Goal: Register for event/course

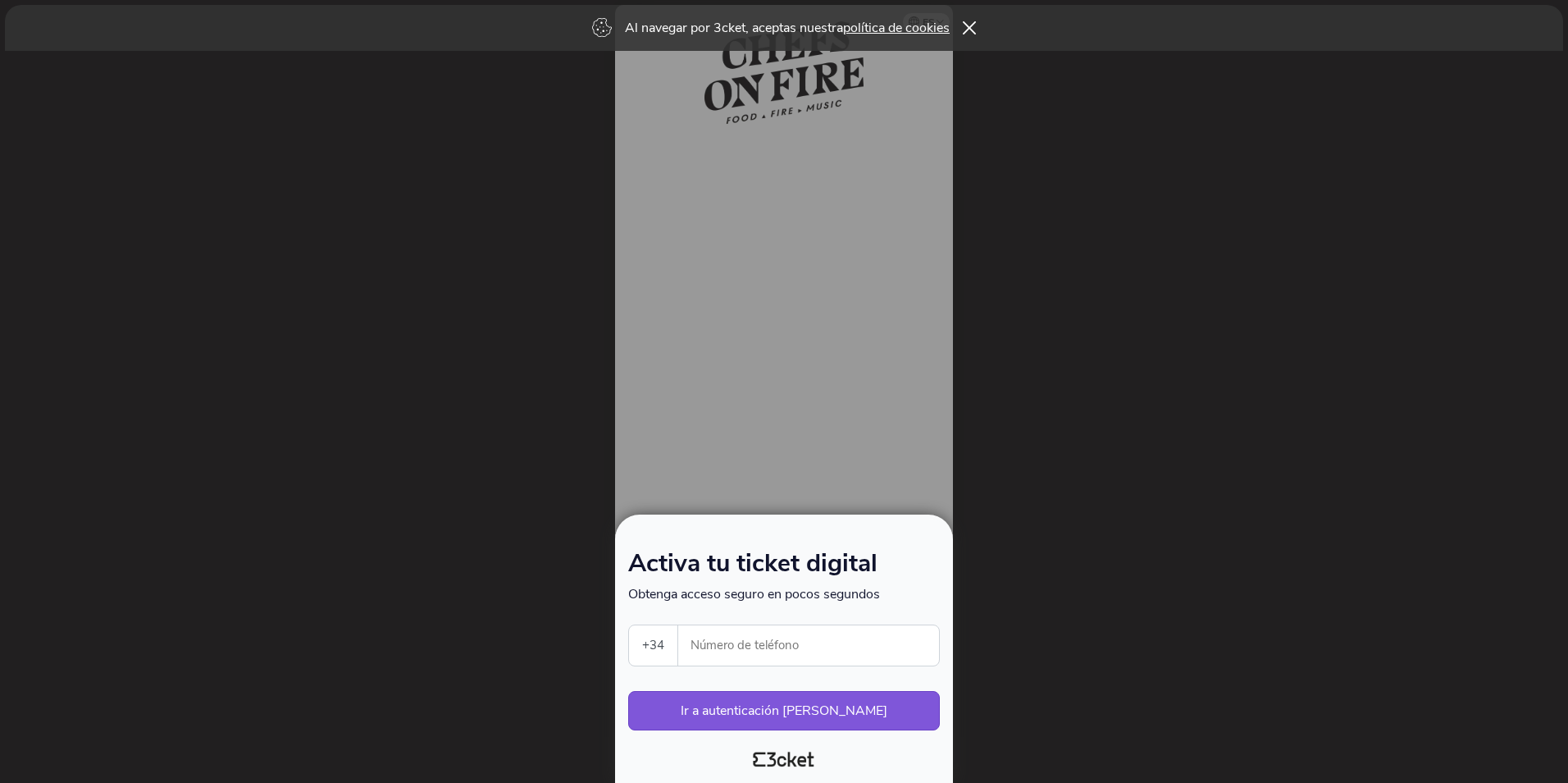
select select "34"
click at [778, 644] on input "Número de teléfono" at bounding box center [815, 645] width 247 height 40
click at [777, 640] on input "Número de teléfono" at bounding box center [815, 645] width 247 height 40
type input "692123586"
click at [822, 711] on button "Ir a autenticación segura" at bounding box center [784, 711] width 311 height 40
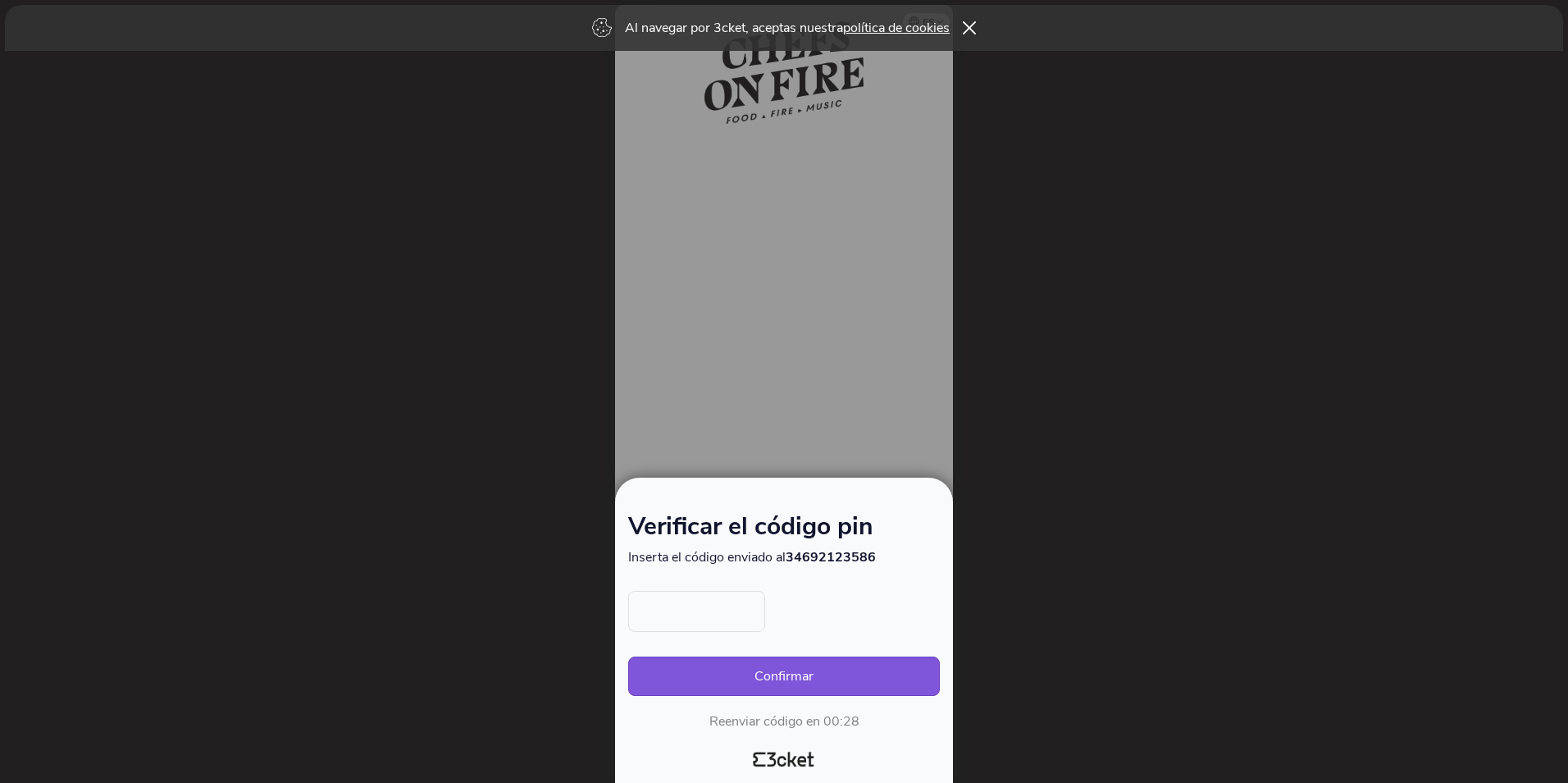
click at [680, 606] on input "text" at bounding box center [697, 612] width 137 height 41
type input "8221"
click at [774, 670] on button "Confirmar" at bounding box center [784, 677] width 311 height 40
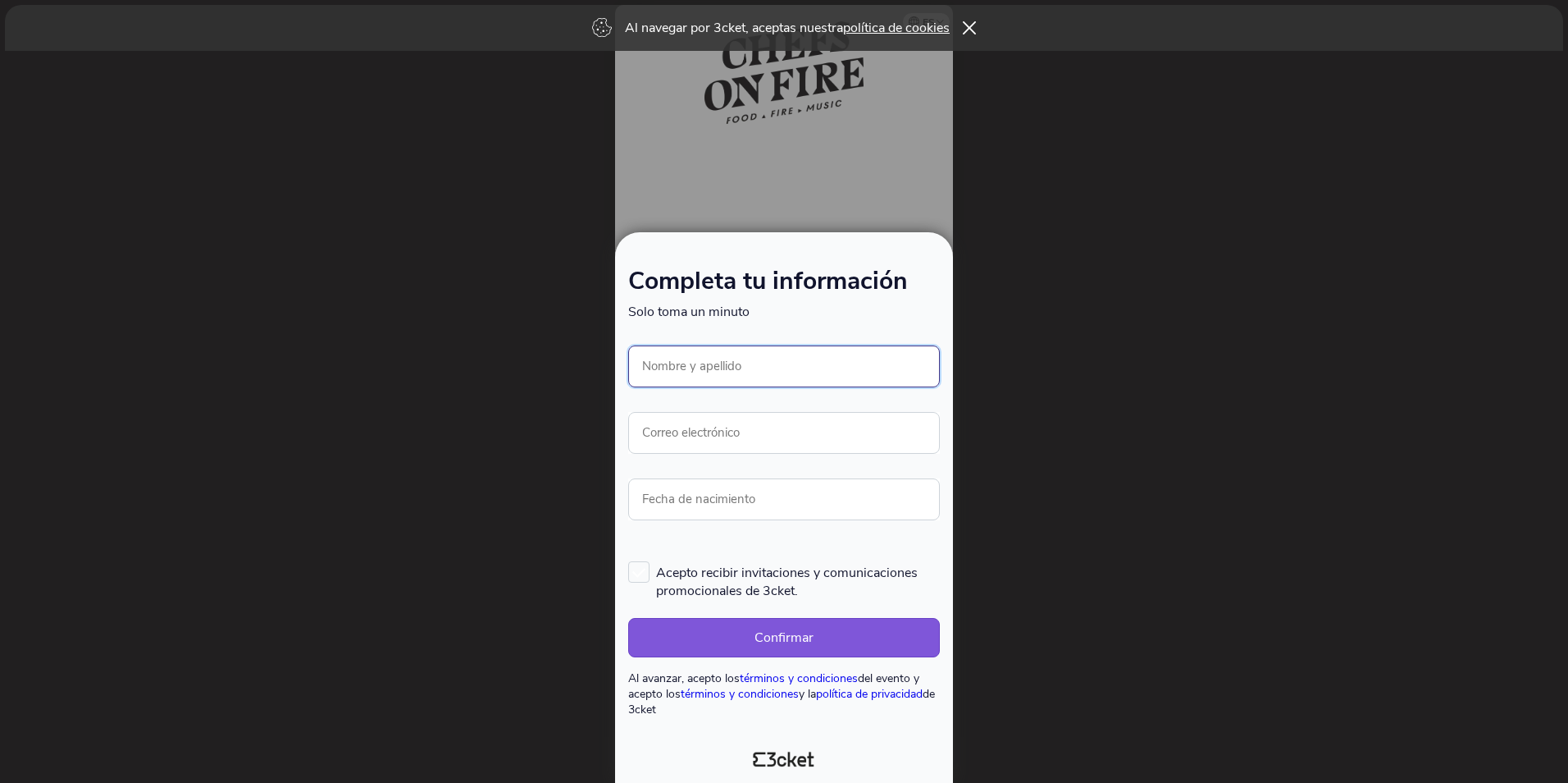
click at [746, 362] on input "Nombre y apellido" at bounding box center [784, 366] width 311 height 41
type input "[PERSON_NAME]"
type input "mparradoblanca@gmail.com"
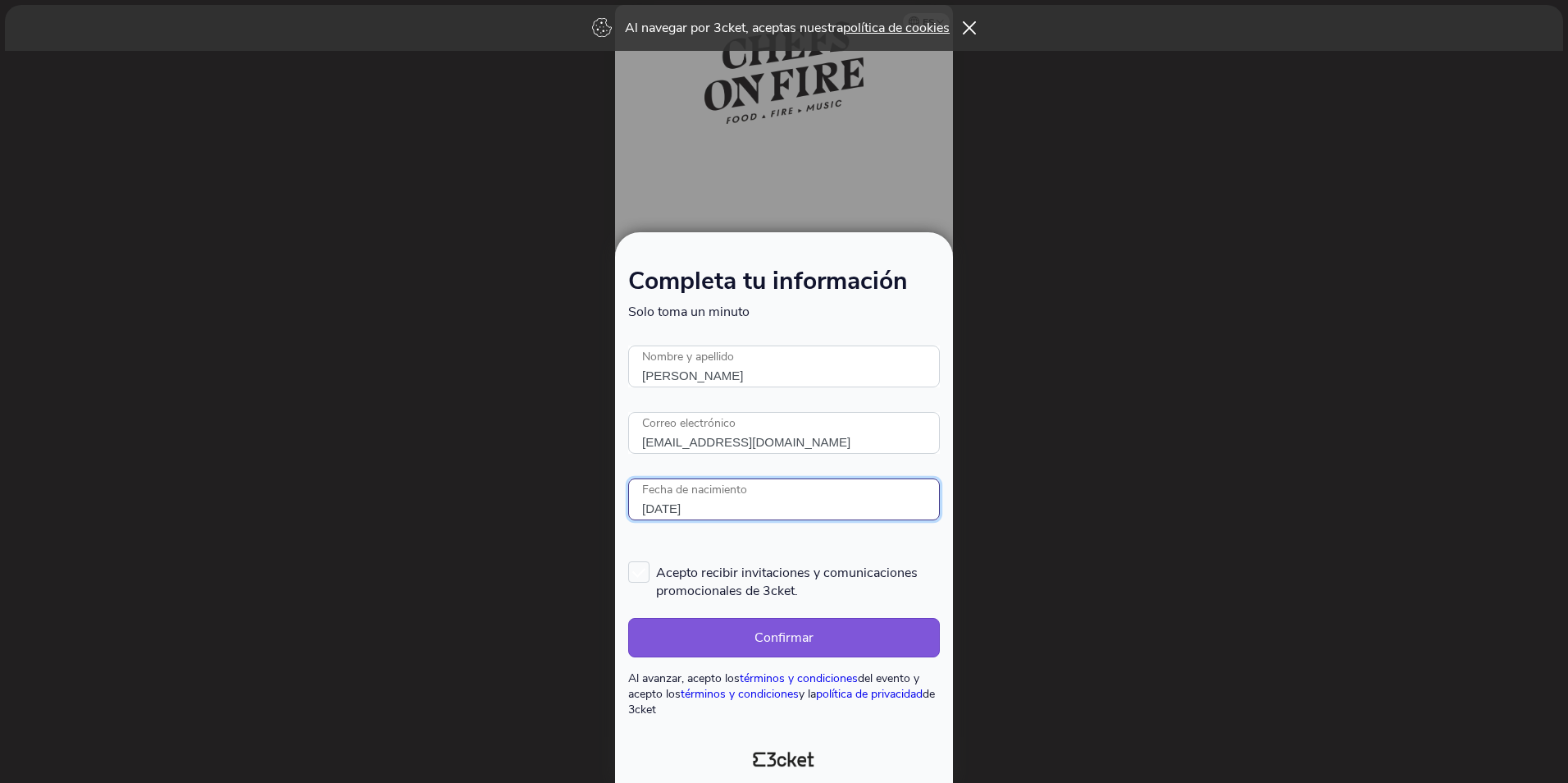
type input "18/03/1976"
click at [795, 641] on button "Confirmar" at bounding box center [784, 638] width 311 height 40
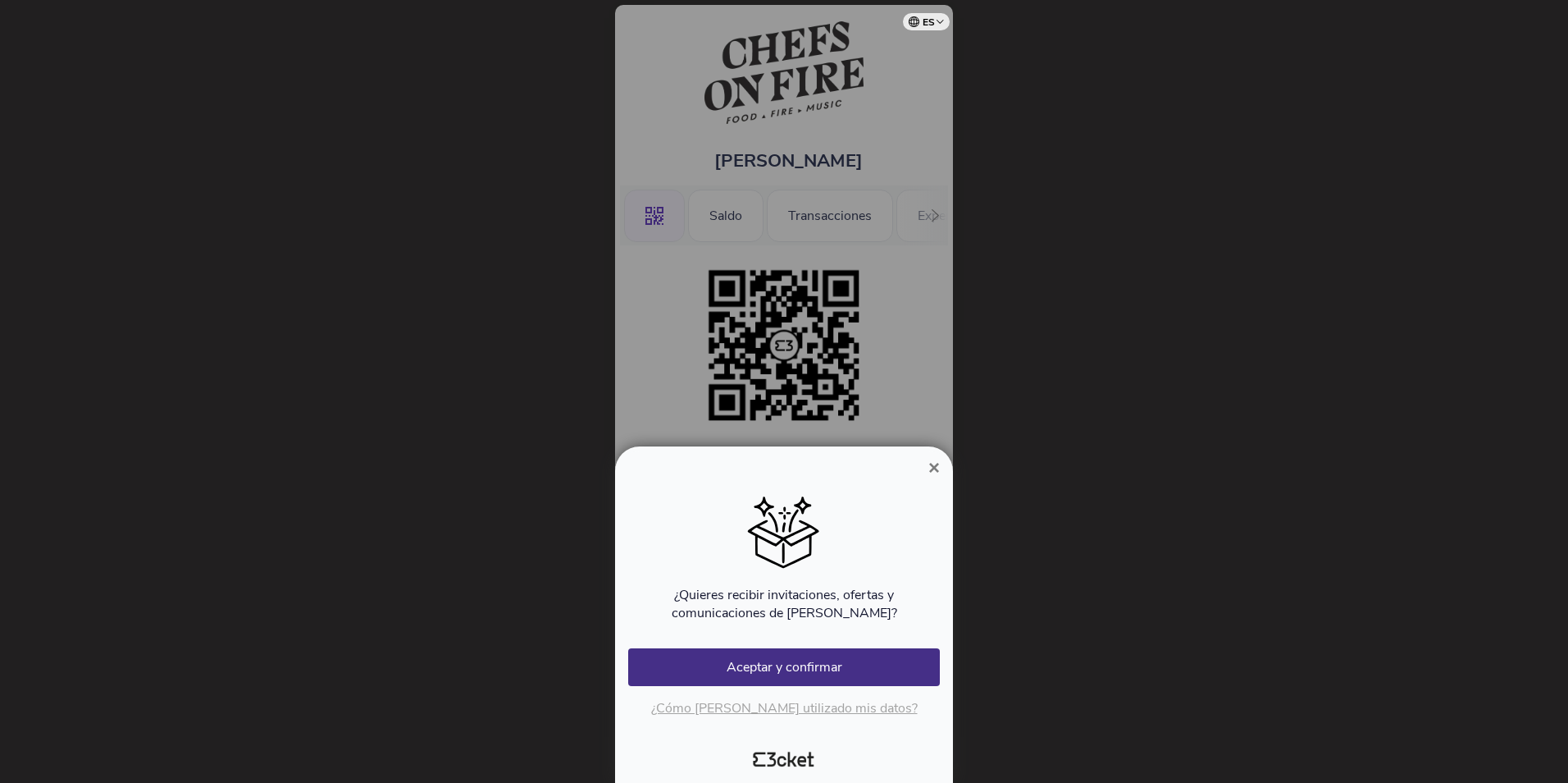
click at [823, 670] on button "Aceptar y confirmar" at bounding box center [784, 667] width 311 height 38
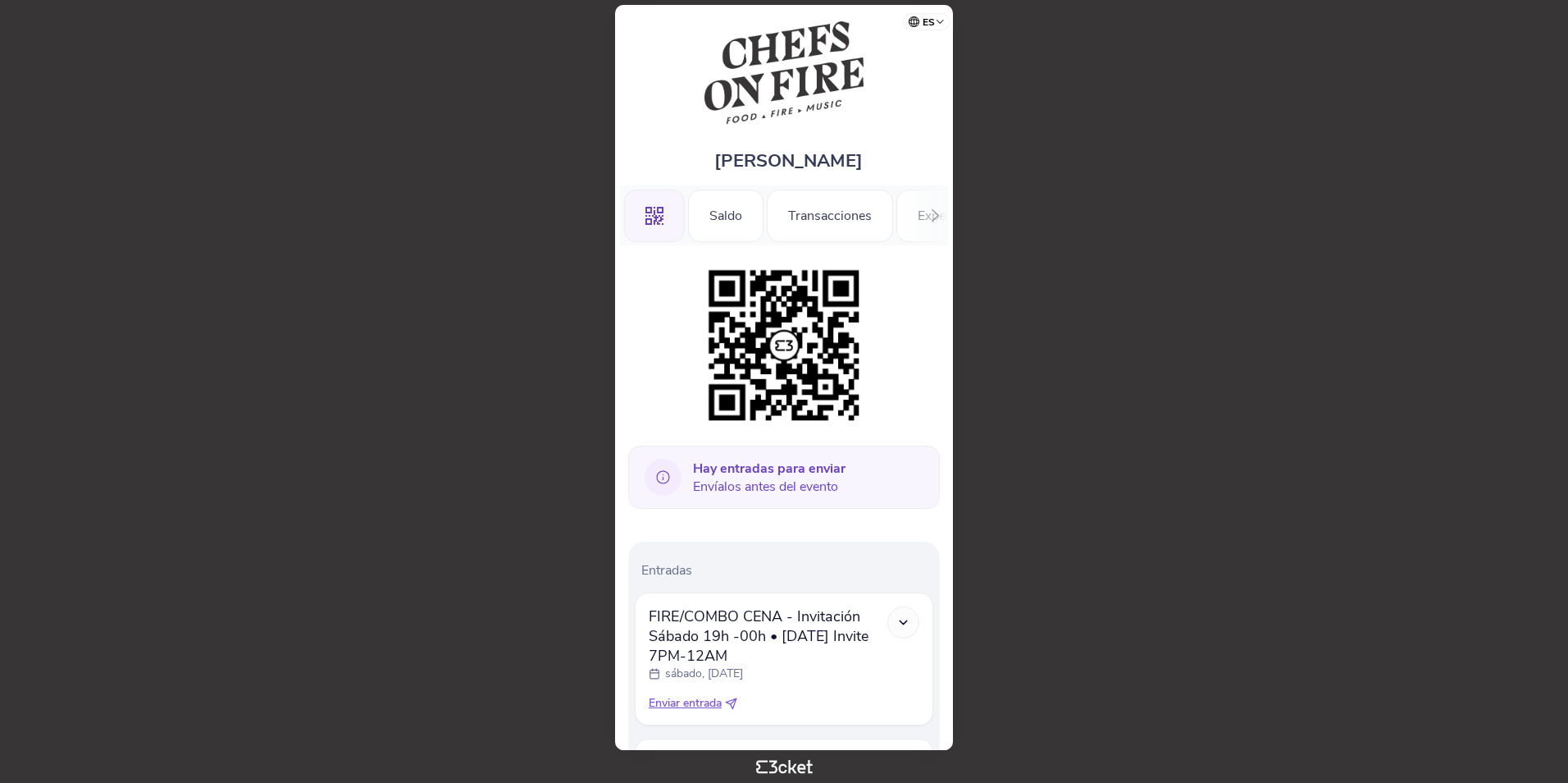
click at [908, 631] on div at bounding box center [903, 622] width 32 height 32
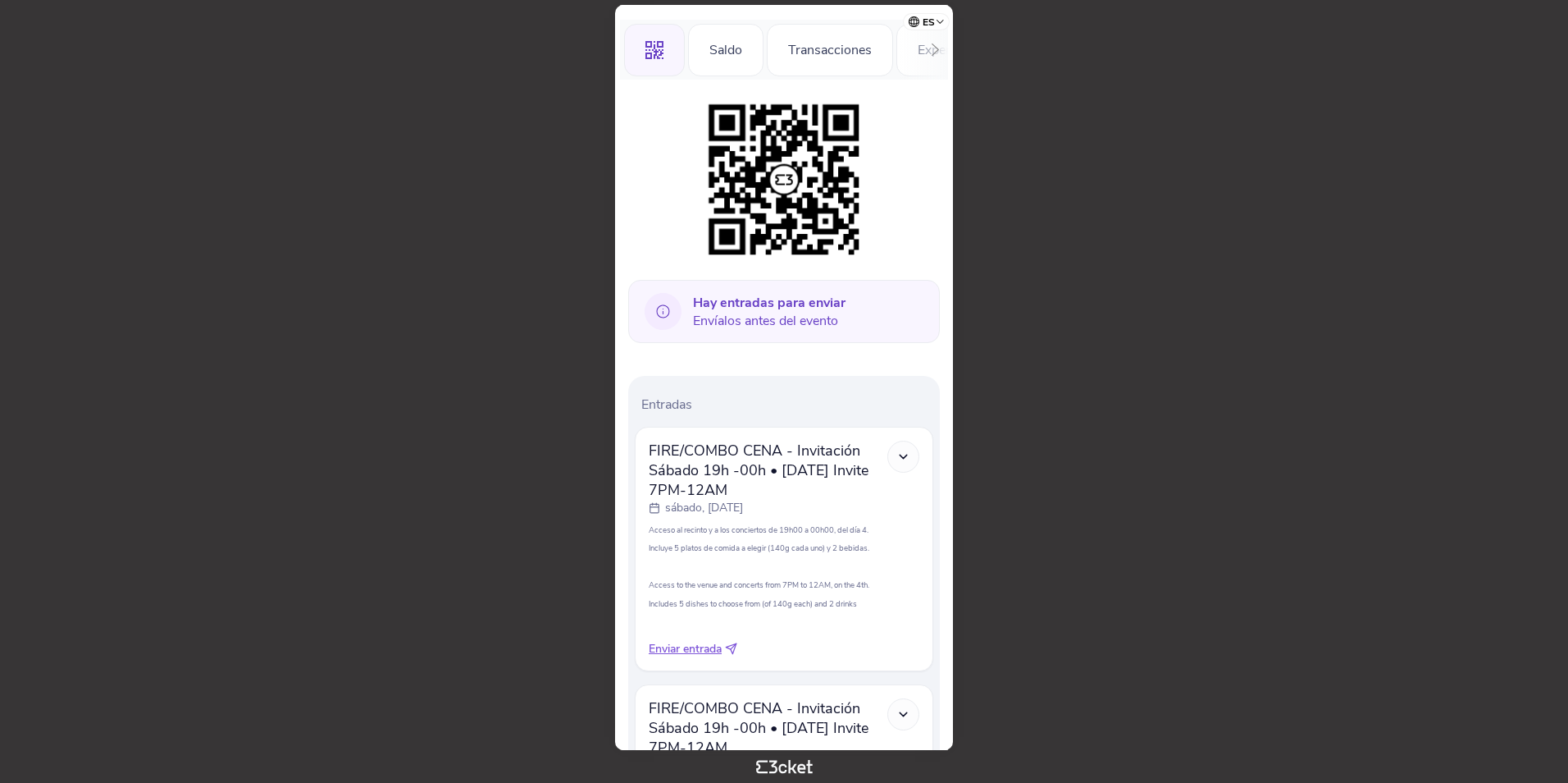
scroll to position [342, 0]
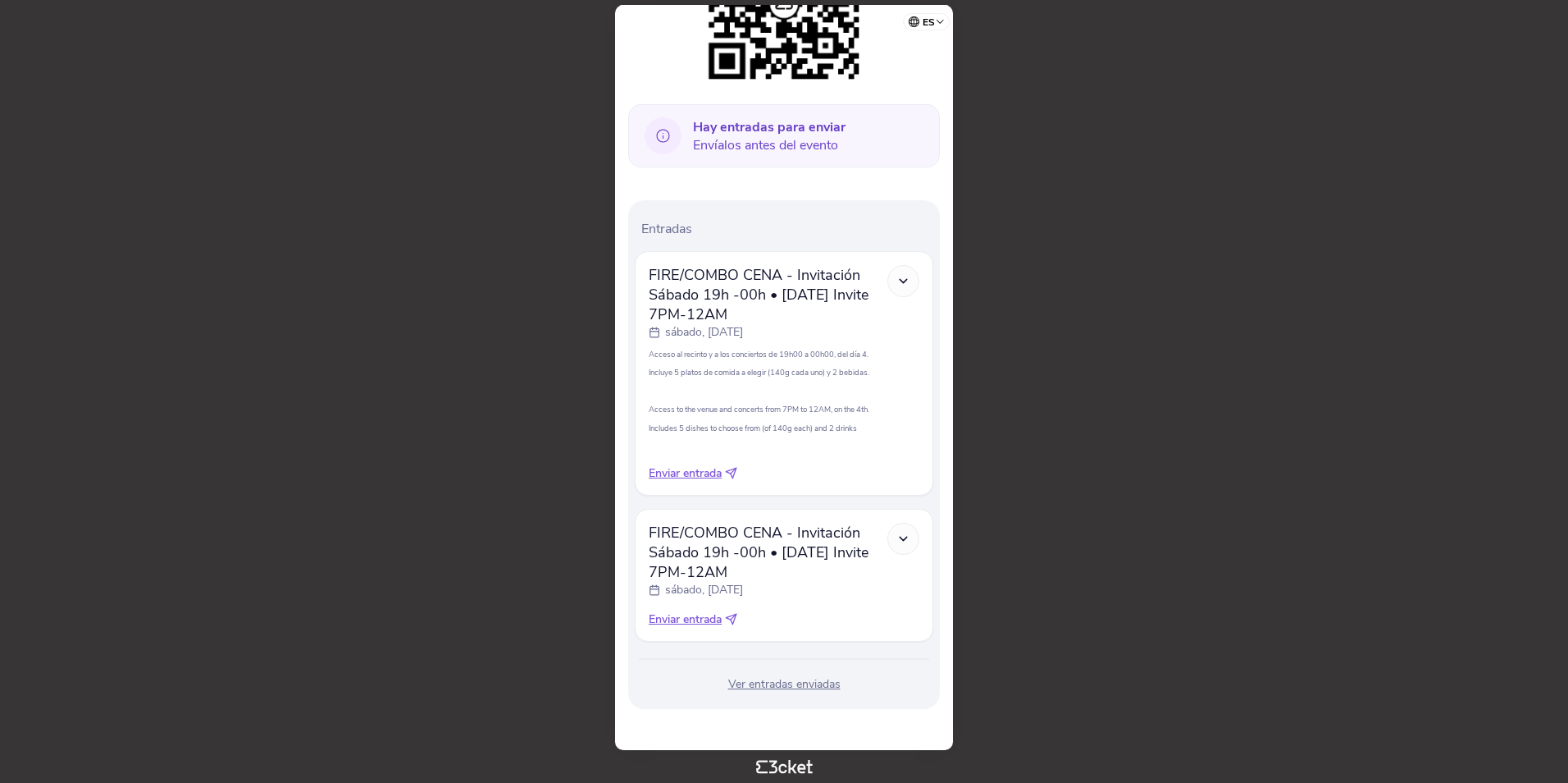
click at [688, 471] on span "Enviar entrada" at bounding box center [686, 472] width 73 height 16
select select "34"
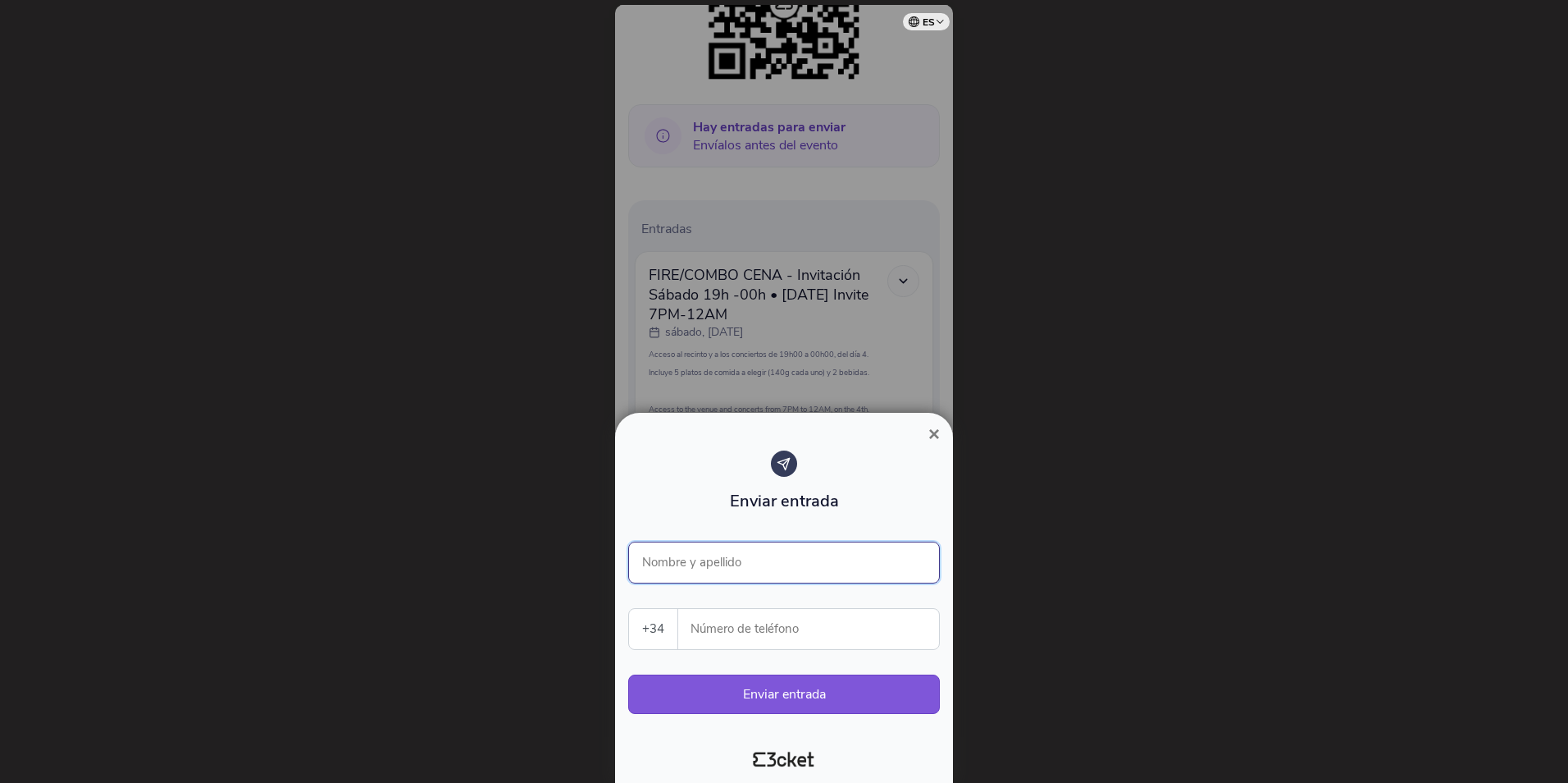
click at [756, 566] on input "Nombre y apellido" at bounding box center [784, 562] width 311 height 41
type input "[PERSON_NAME]"
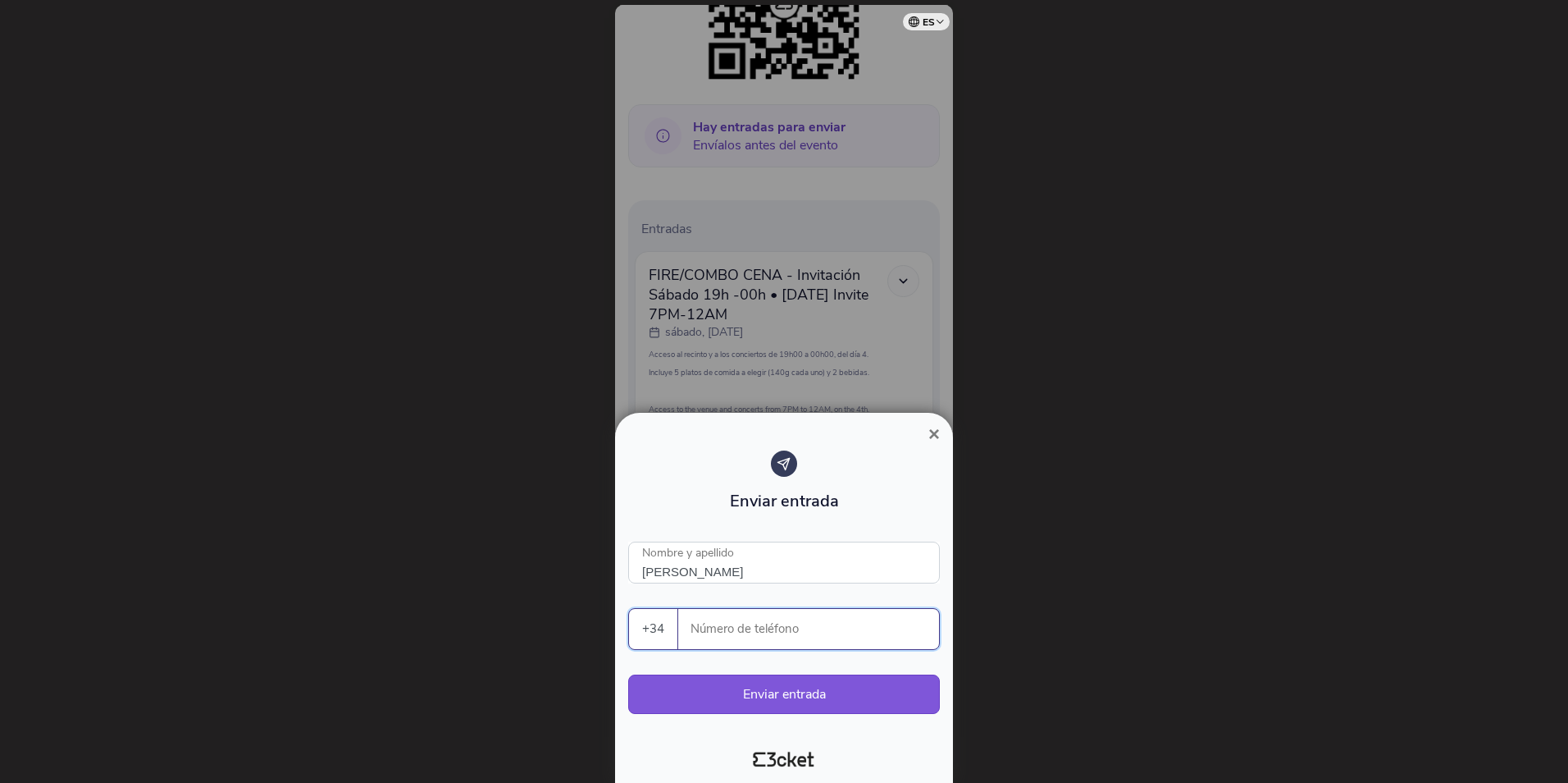
click at [840, 615] on input "Número de teléfono" at bounding box center [815, 629] width 247 height 40
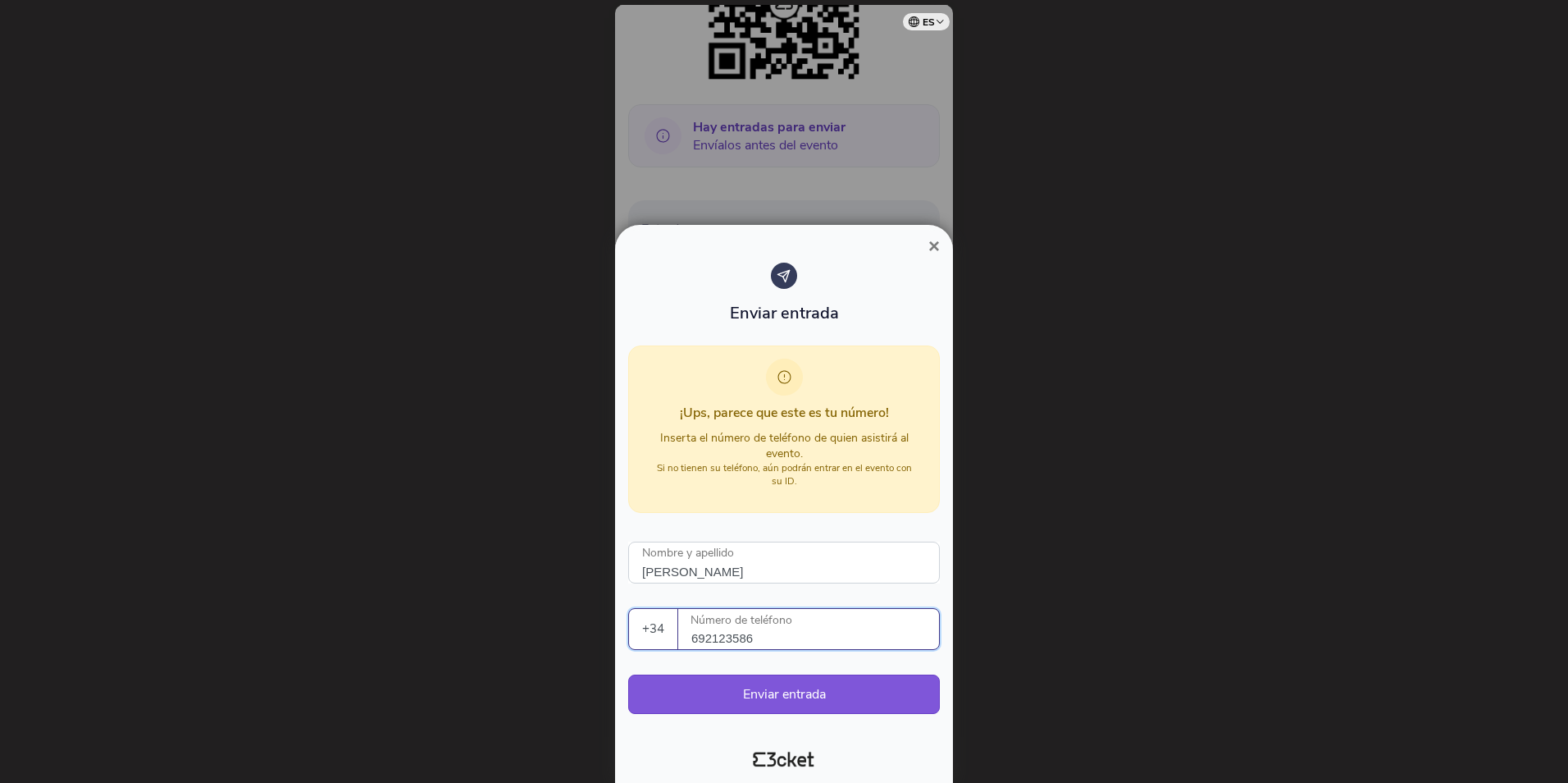
type input "692123586"
click at [816, 697] on button "Enviar entrada" at bounding box center [784, 695] width 311 height 40
click at [797, 689] on button "Enviar entrada" at bounding box center [784, 695] width 311 height 40
click at [933, 247] on span "×" at bounding box center [934, 246] width 11 height 23
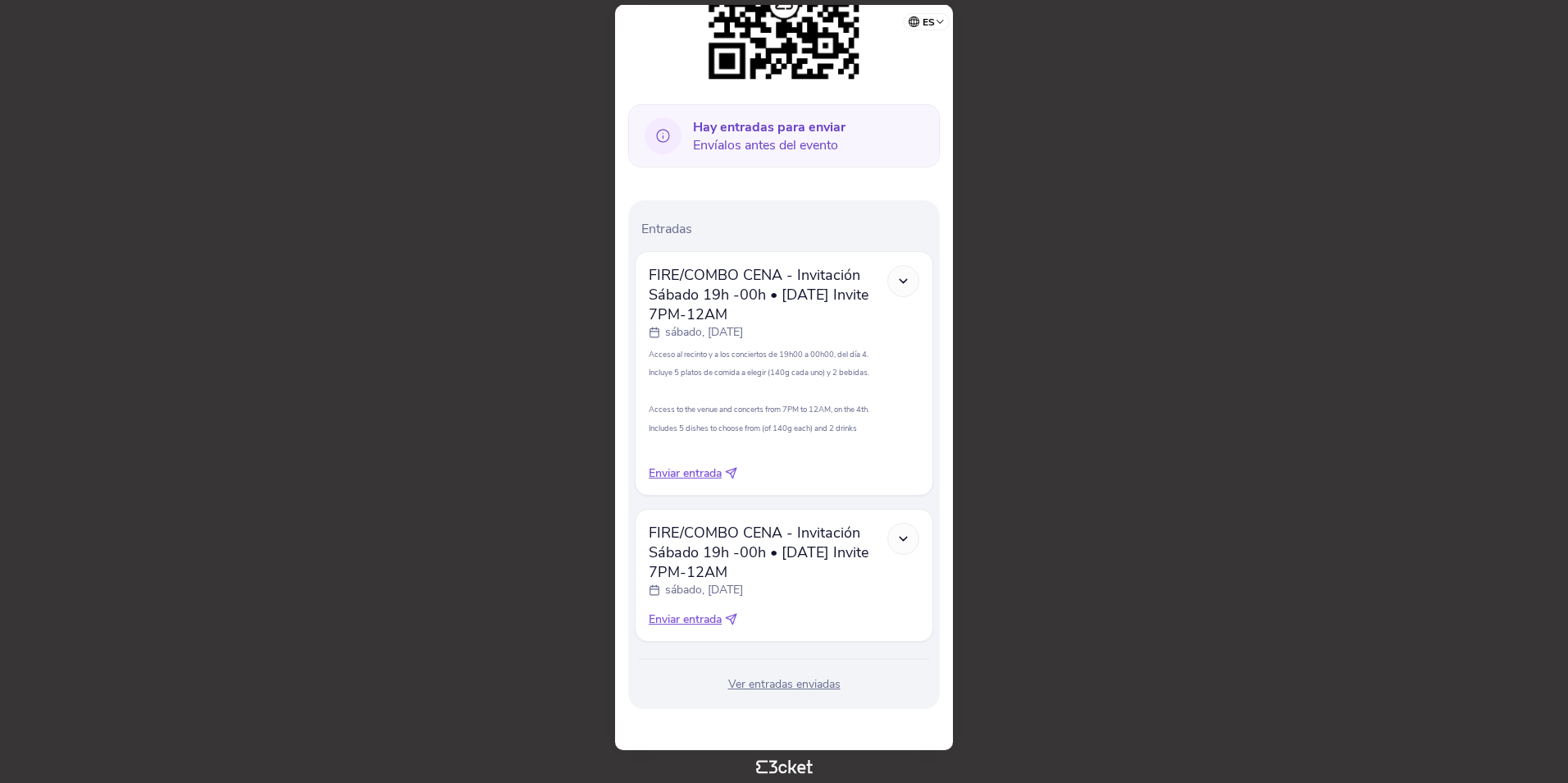
click at [899, 535] on icon at bounding box center [903, 538] width 14 height 14
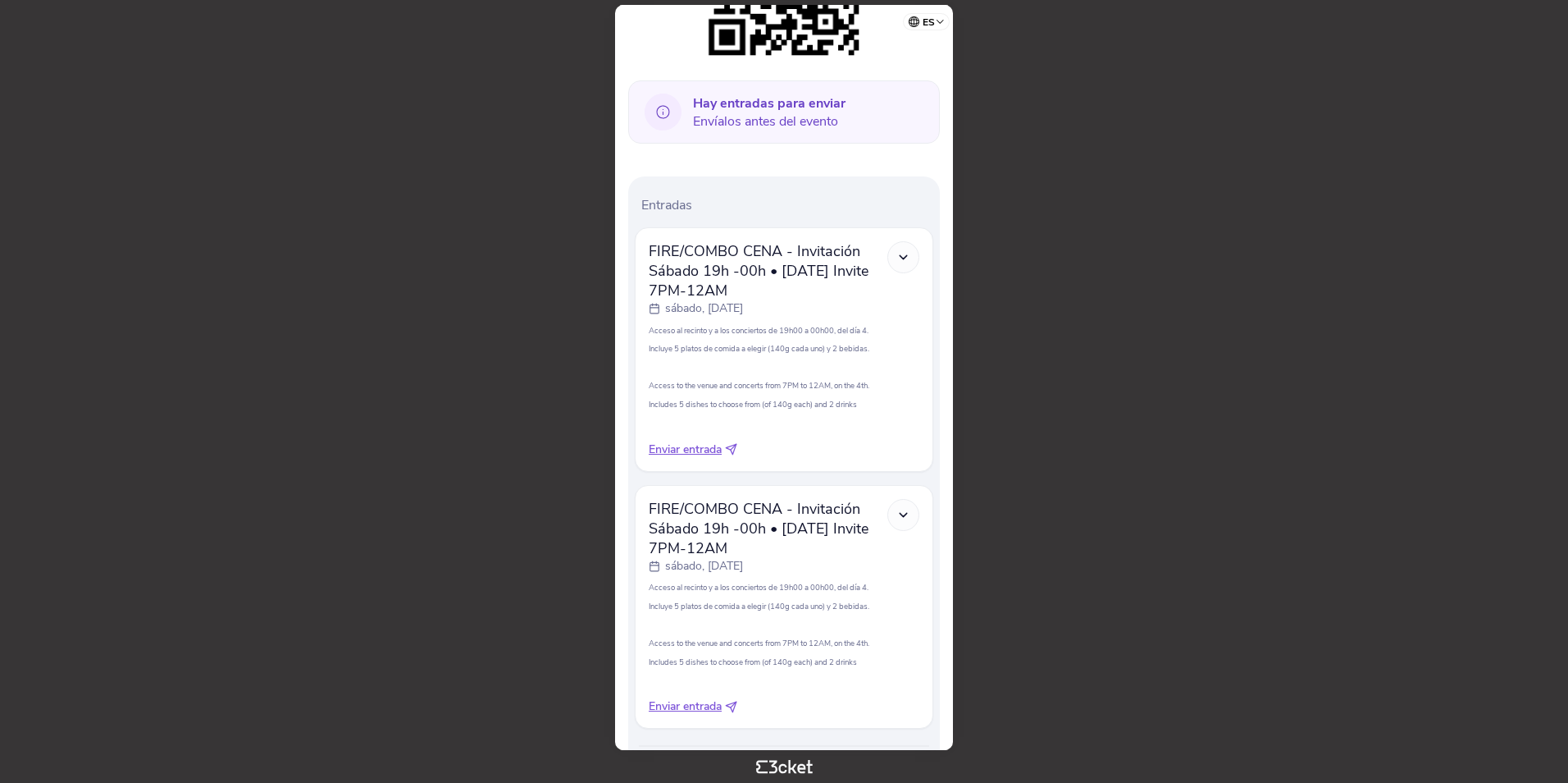
scroll to position [452, 0]
